Goal: Navigation & Orientation: Find specific page/section

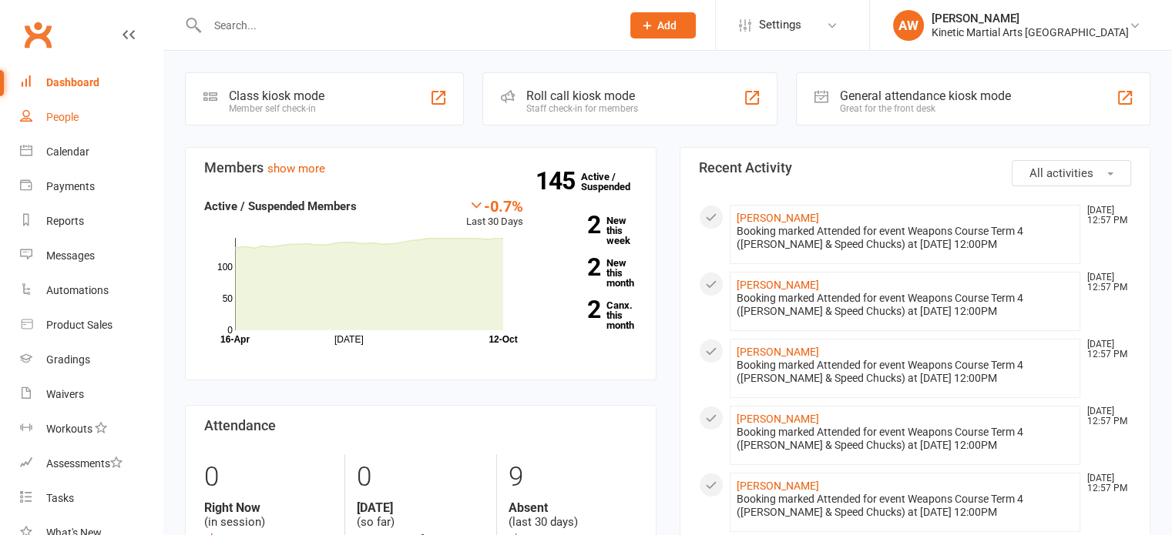
click at [49, 122] on div "People" at bounding box center [62, 117] width 32 height 12
select select "100"
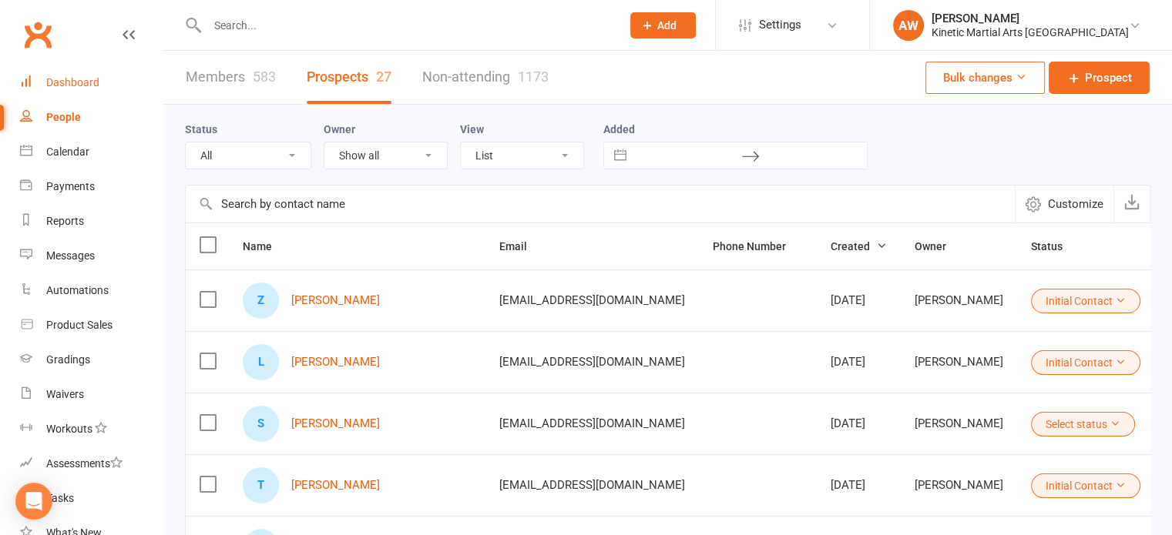
click at [72, 86] on div "Dashboard" at bounding box center [72, 82] width 53 height 12
